Goal: Navigation & Orientation: Find specific page/section

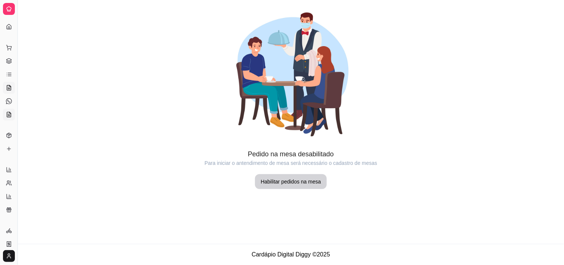
click at [6, 114] on icon at bounding box center [9, 114] width 6 height 6
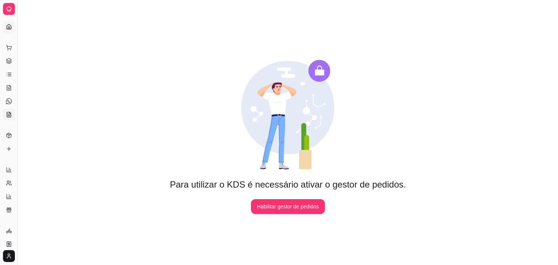
click at [8, 25] on icon at bounding box center [9, 27] width 6 height 6
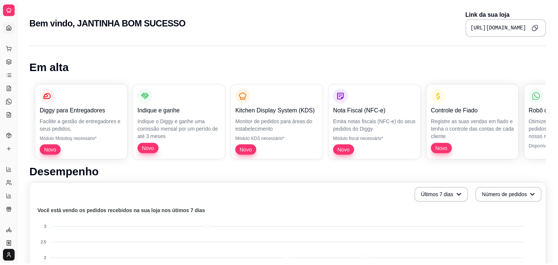
scroll to position [260, 0]
